Goal: Information Seeking & Learning: Check status

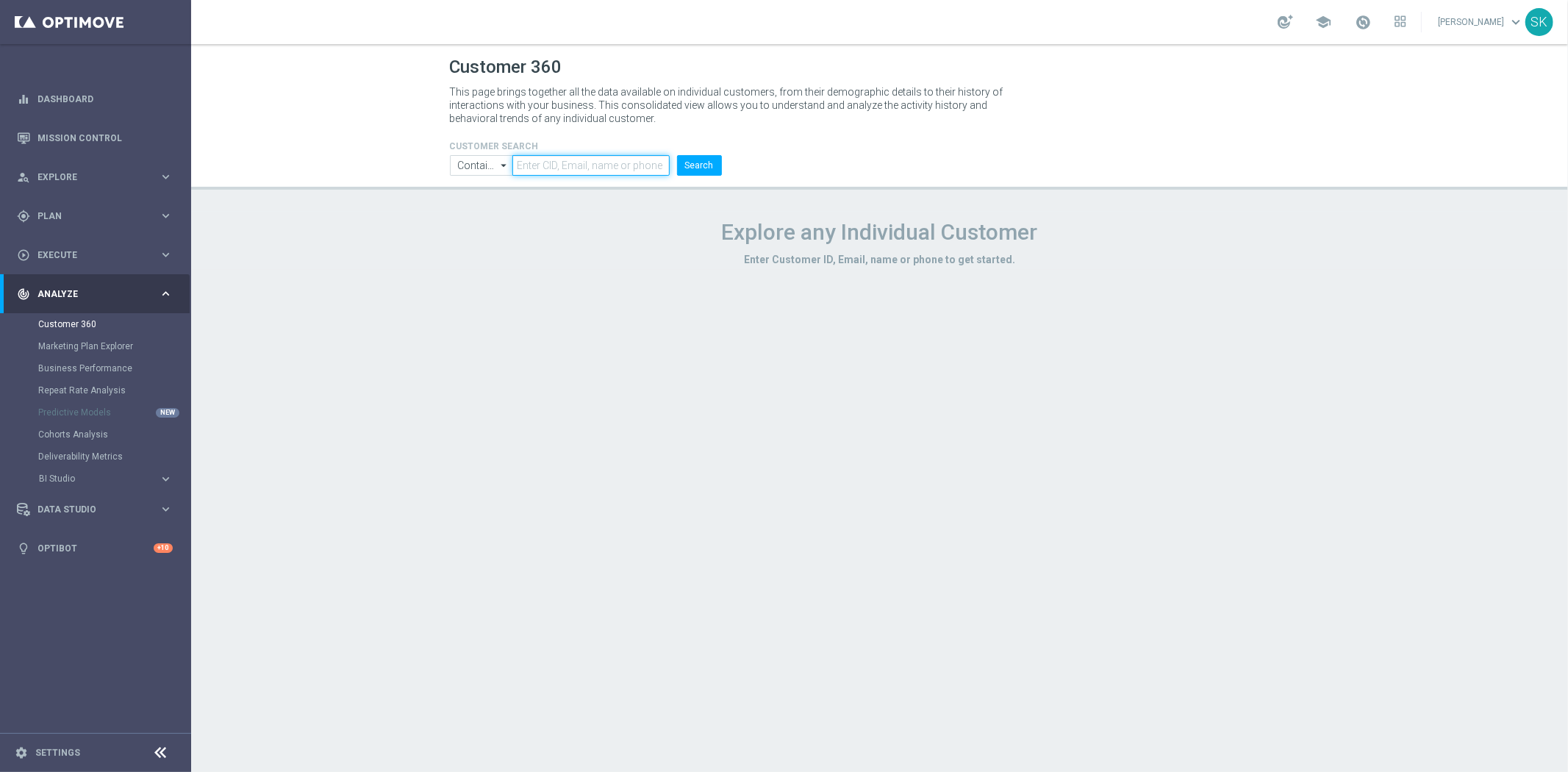
click at [607, 160] on input "text" at bounding box center [590, 165] width 156 height 20
paste input "1248458"
click at [704, 166] on button "Search" at bounding box center [699, 165] width 45 height 20
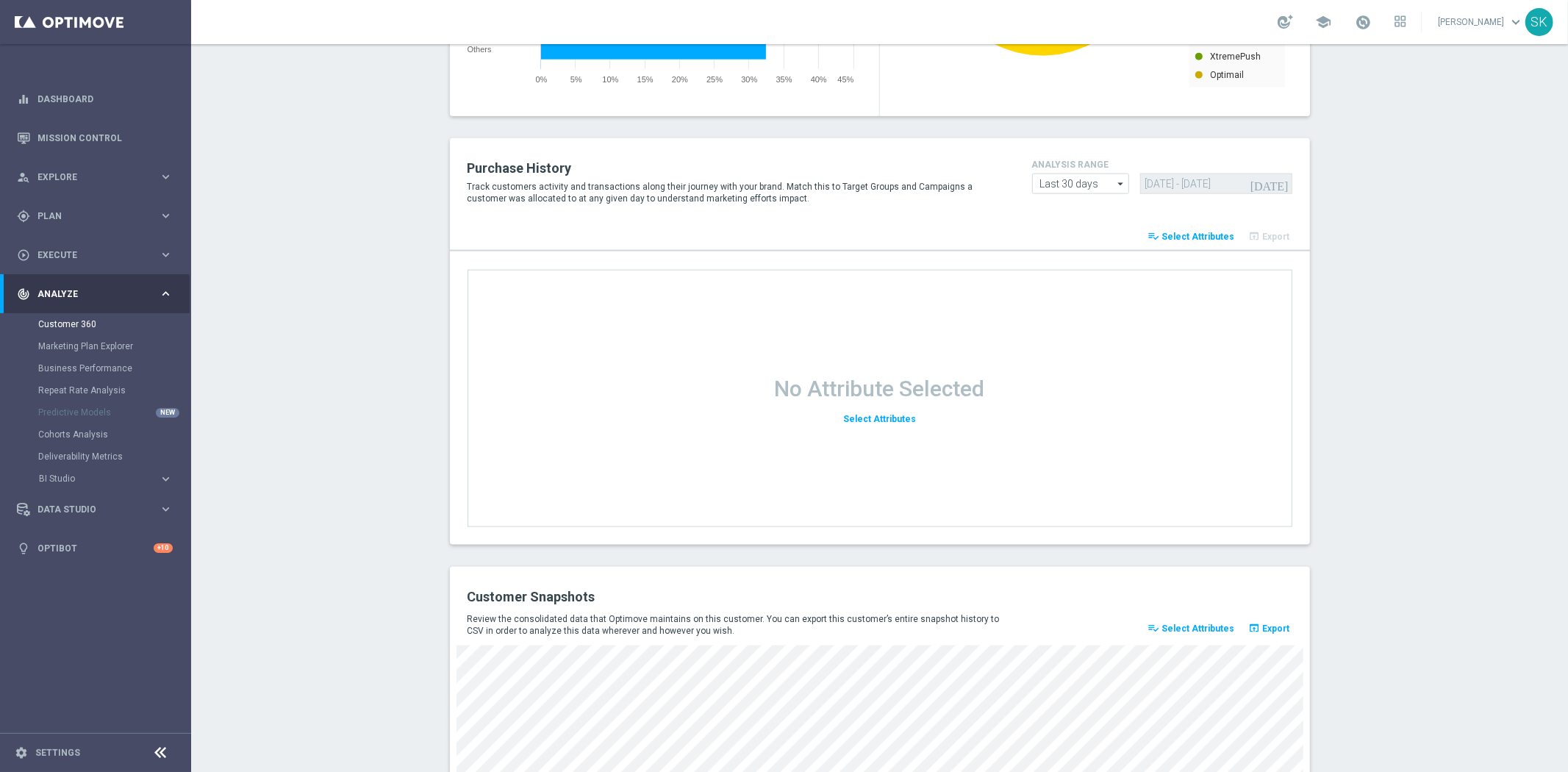
scroll to position [1776, 0]
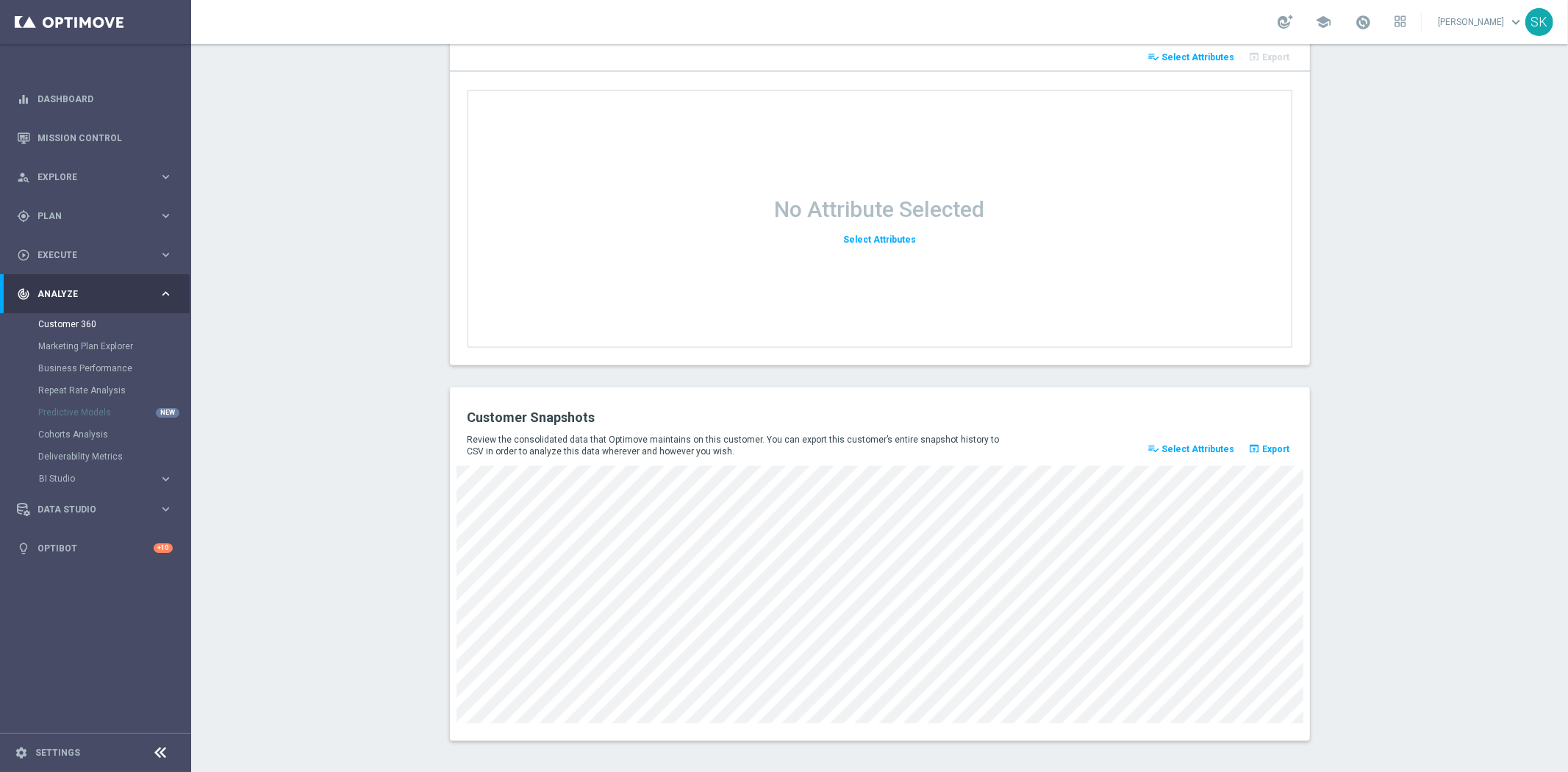
click at [929, 717] on div "Customer Snapshots Review the consolidated data that Optimove maintains on this…" at bounding box center [880, 564] width 860 height 354
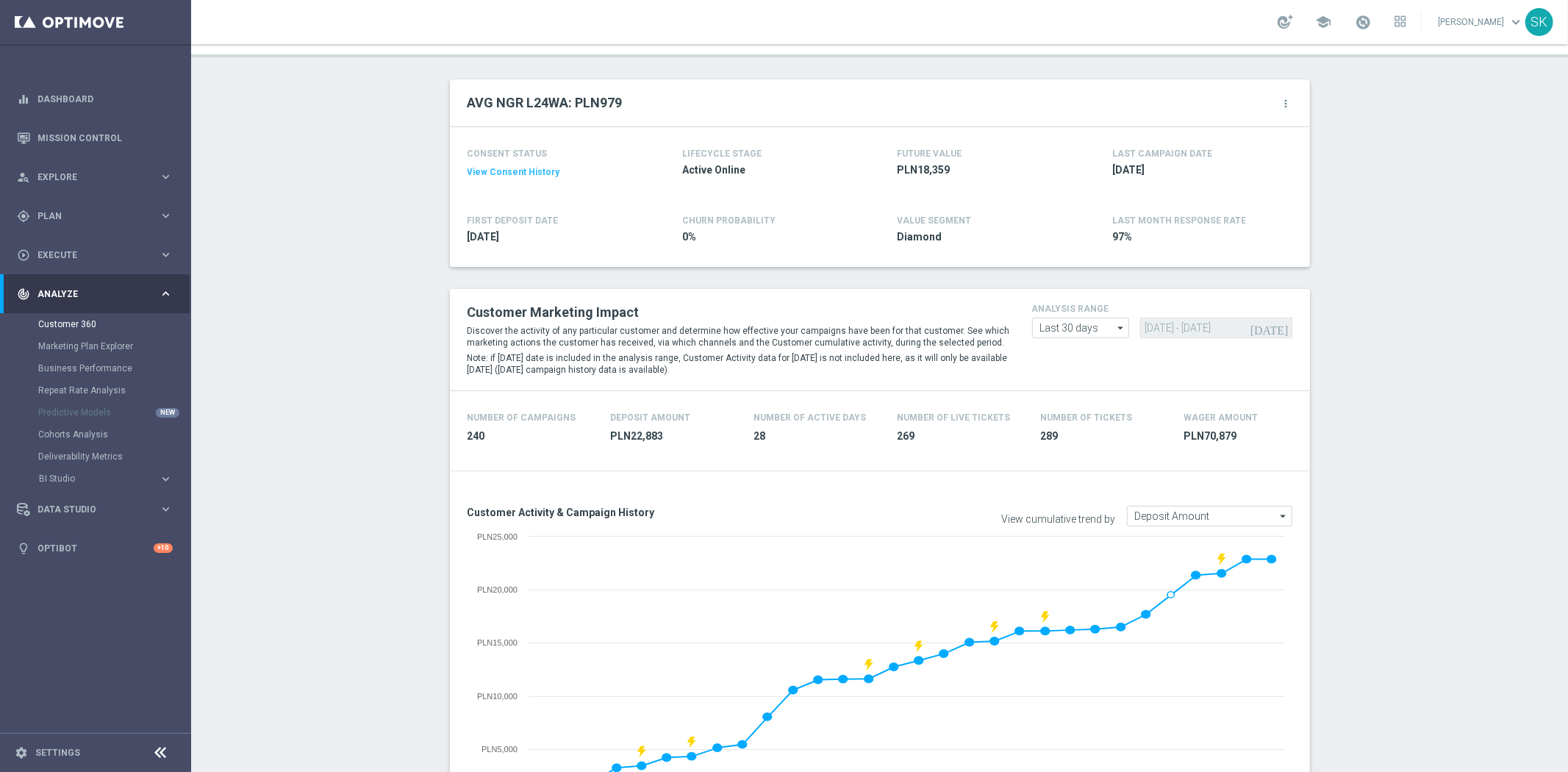
scroll to position [0, 0]
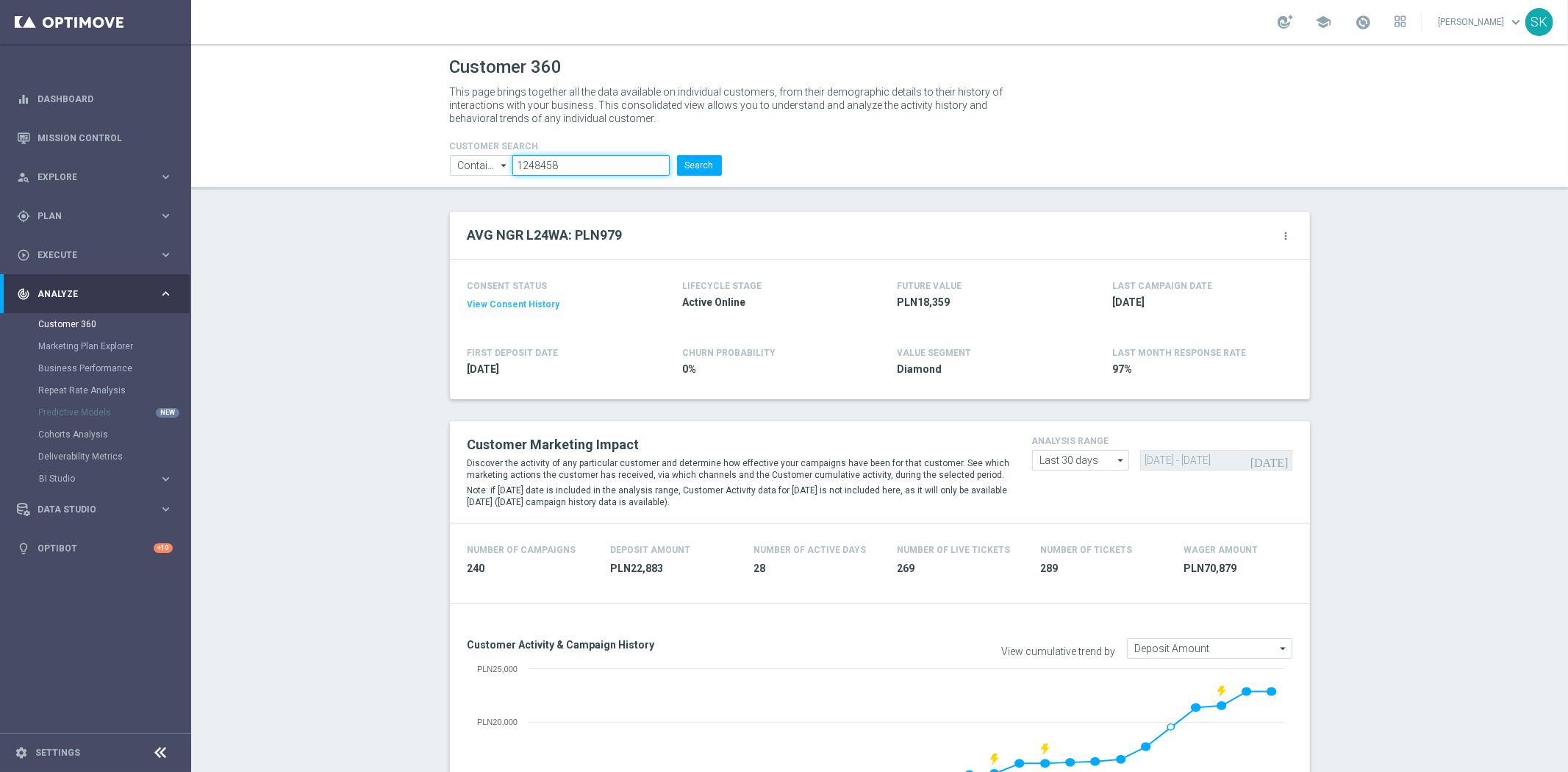
drag, startPoint x: 583, startPoint y: 165, endPoint x: 318, endPoint y: 170, distance: 265.0
click at [318, 170] on header "Customer 360 This page brings together all the data available on individual cus…" at bounding box center [880, 116] width 1377 height 146
paste input "719610"
type input "1719610"
click at [694, 159] on button "Search" at bounding box center [699, 165] width 45 height 20
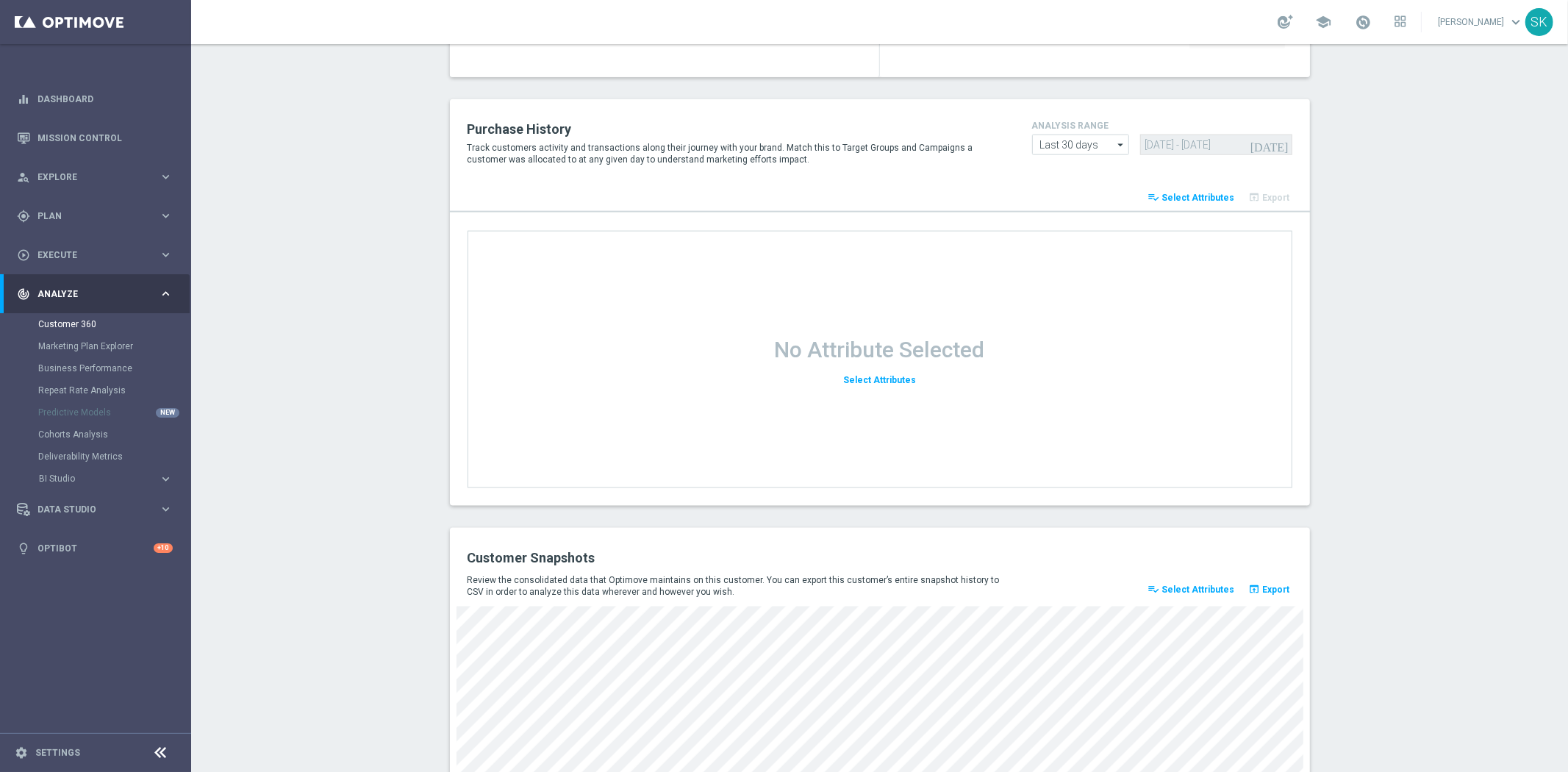
scroll to position [1776, 0]
